Goal: Check status: Check status

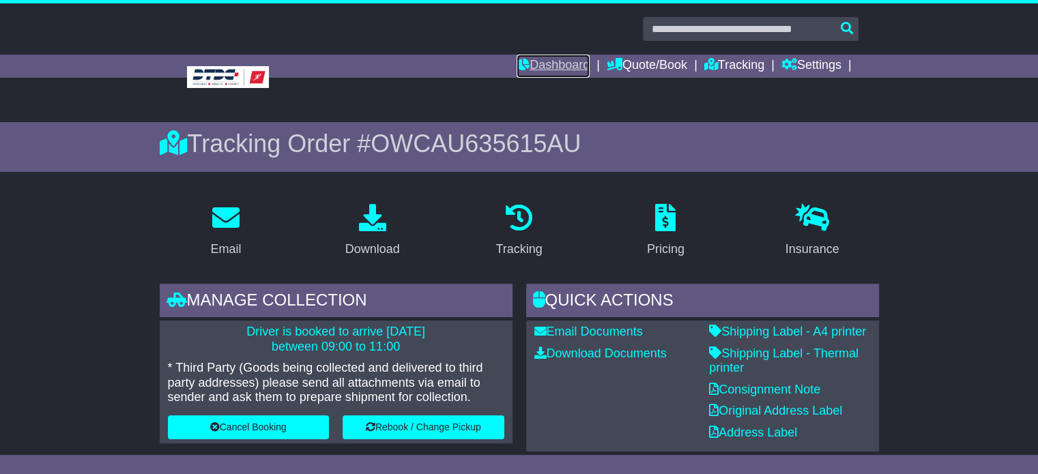
click at [574, 59] on link "Dashboard" at bounding box center [552, 66] width 73 height 23
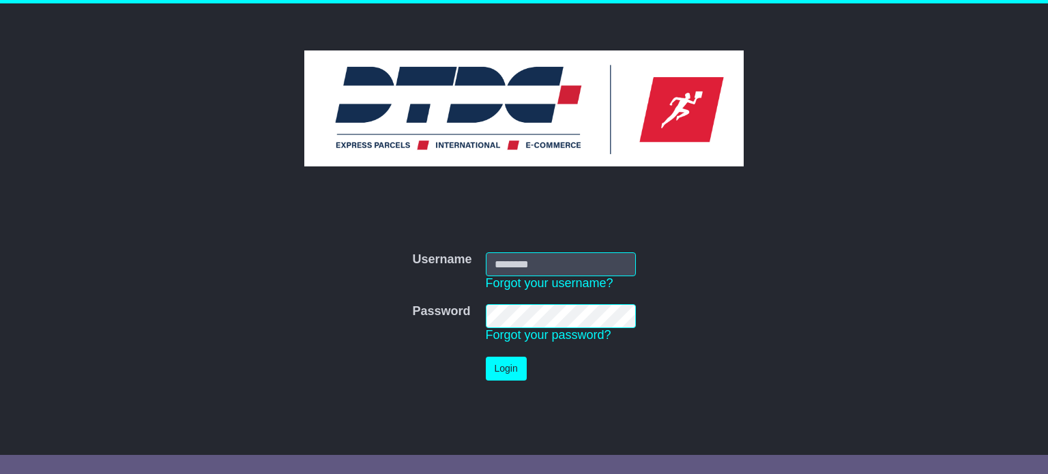
type input "**********"
click at [499, 361] on button "Login" at bounding box center [506, 369] width 41 height 24
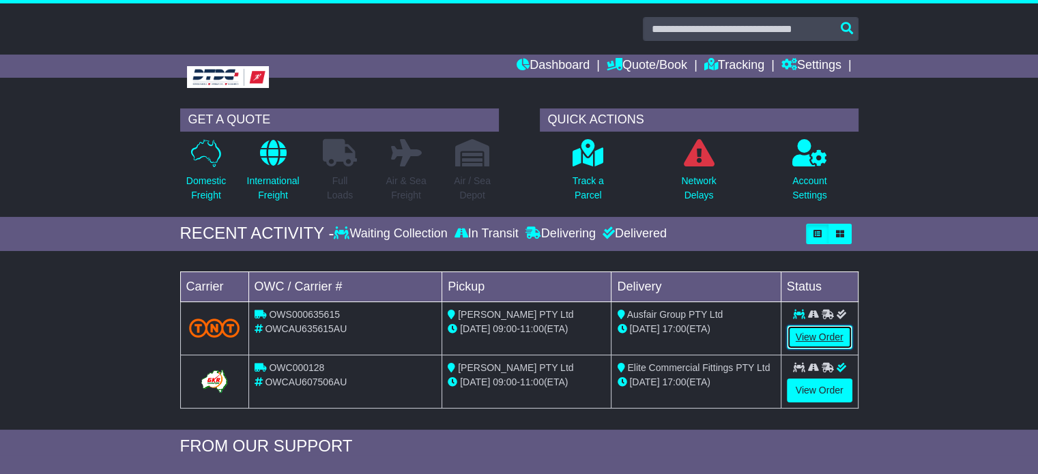
click at [796, 334] on link "View Order" at bounding box center [819, 337] width 65 height 24
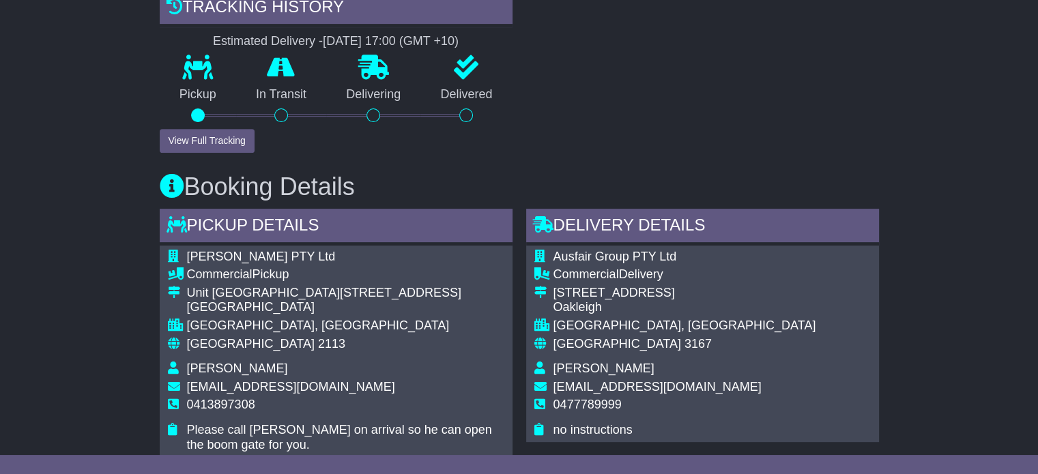
scroll to position [546, 0]
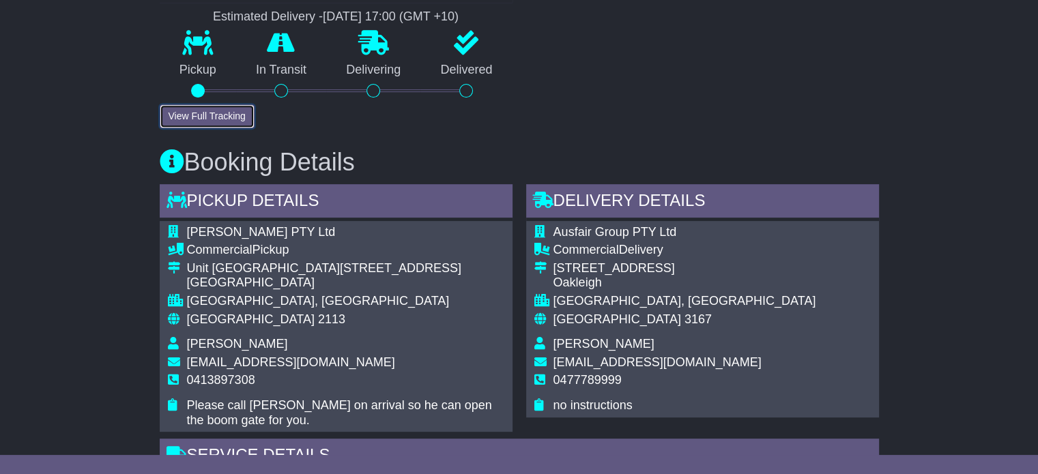
click at [222, 118] on button "View Full Tracking" at bounding box center [207, 116] width 95 height 24
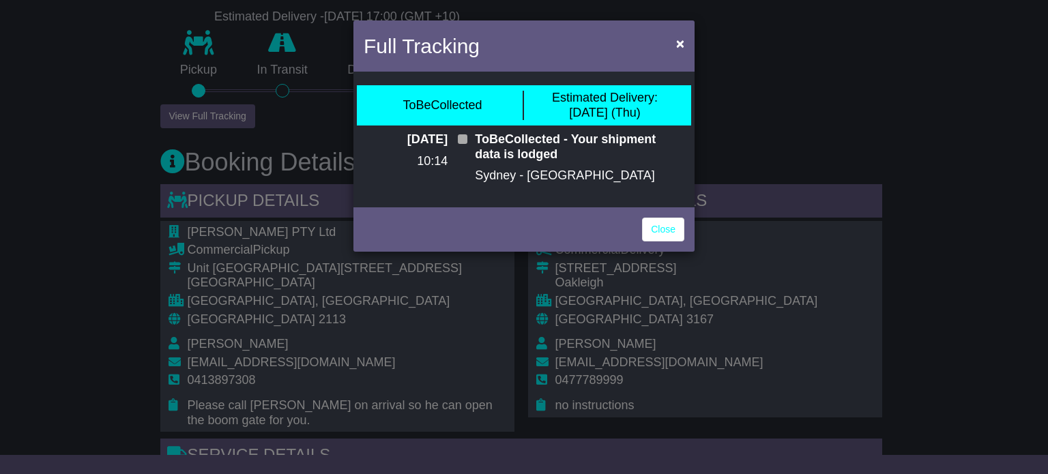
click at [725, 150] on div "Full Tracking × ToBeCollected Estimated Delivery: [DATE] (Thu) [DATE] 10:14 ToB…" at bounding box center [524, 237] width 1048 height 474
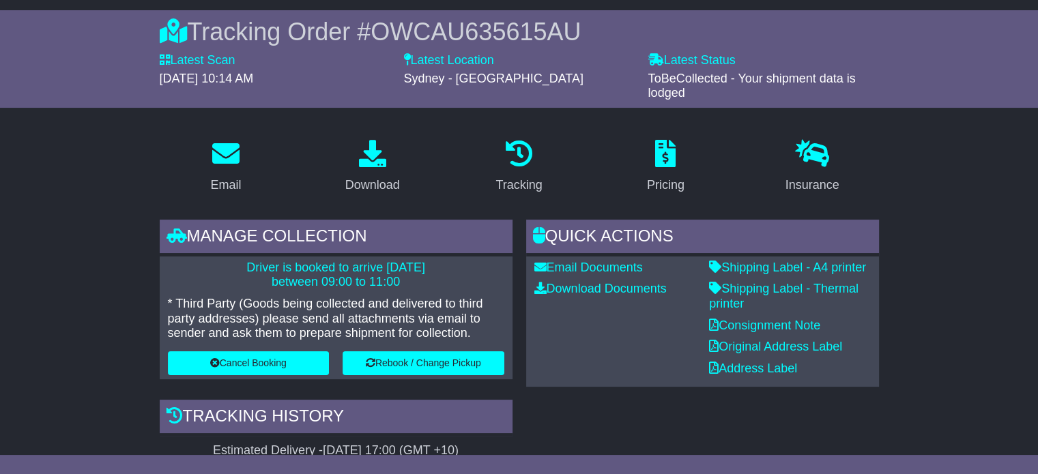
scroll to position [0, 0]
